Goal: Information Seeking & Learning: Learn about a topic

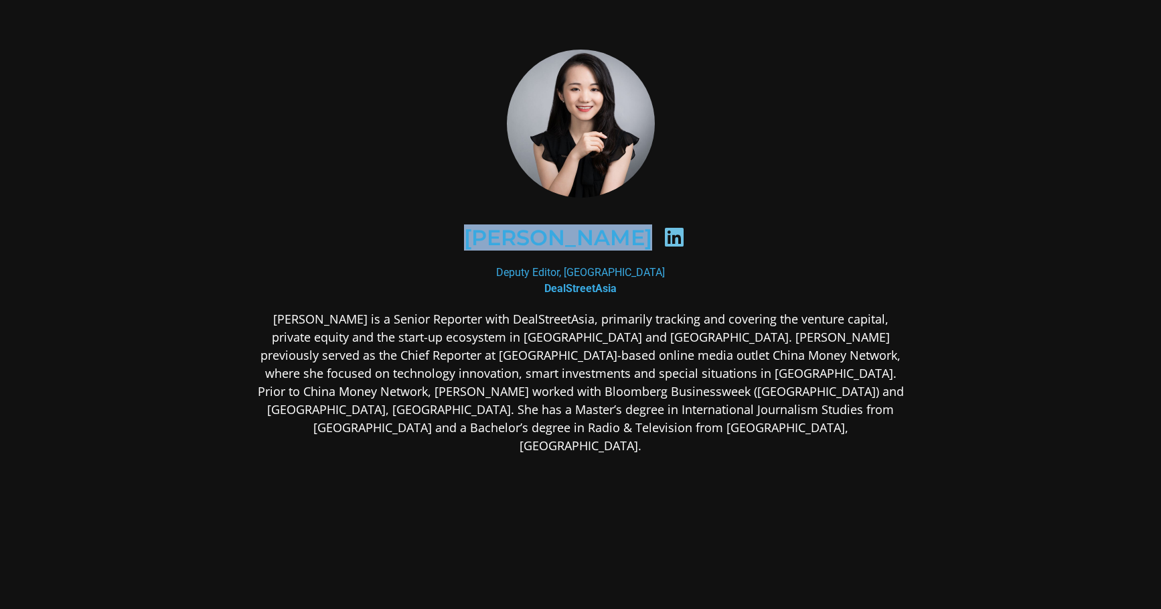
drag, startPoint x: 634, startPoint y: 237, endPoint x: 453, endPoint y: 236, distance: 180.8
click at [453, 236] on div "[PERSON_NAME]" at bounding box center [581, 238] width 586 height 69
copy div "[PERSON_NAME]"
